Goal: Navigation & Orientation: Find specific page/section

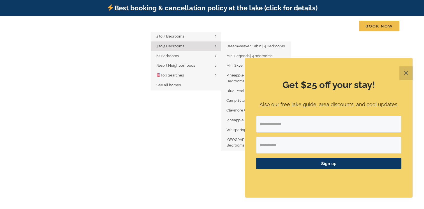
click at [179, 45] on span "4 to 5 Bedrooms" at bounding box center [170, 46] width 28 height 4
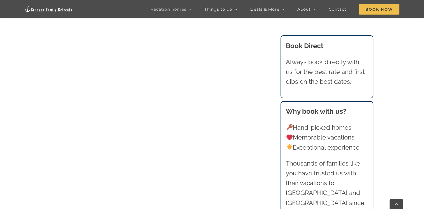
scroll to position [645, 0]
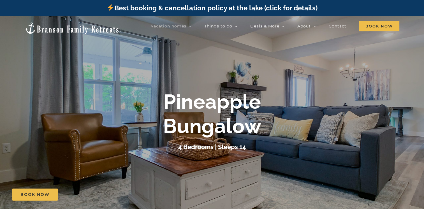
click at [261, 149] on div "4 Bedrooms | Sleeps 14" at bounding box center [212, 147] width 224 height 10
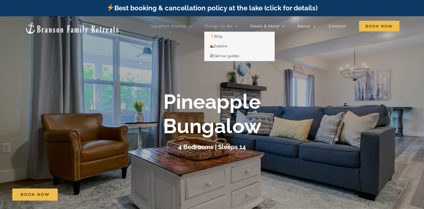
click at [228, 27] on span "Things to do" at bounding box center [218, 26] width 28 height 4
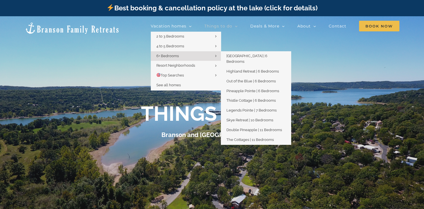
click at [170, 56] on span "6+ Bedrooms" at bounding box center [167, 56] width 22 height 4
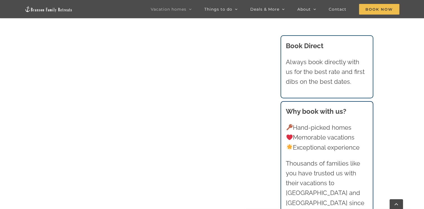
scroll to position [645, 0]
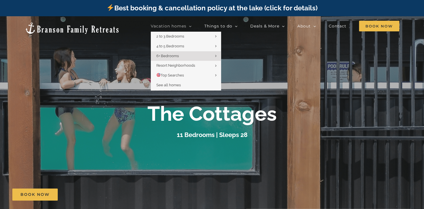
click at [170, 27] on span "Vacation homes" at bounding box center [169, 26] width 36 height 4
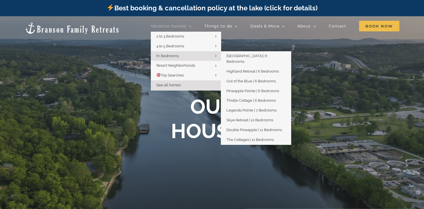
click at [218, 56] on link "6+ Bedrooms" at bounding box center [186, 56] width 70 height 10
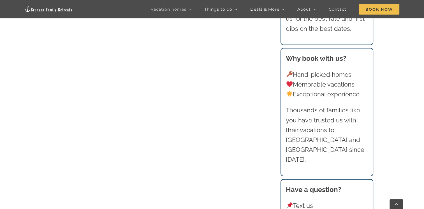
scroll to position [365, 0]
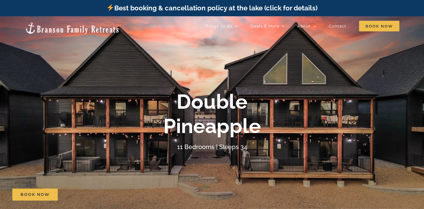
click at [108, 132] on div "Double Pineapple" at bounding box center [212, 114] width 224 height 49
